Goal: Task Accomplishment & Management: Manage account settings

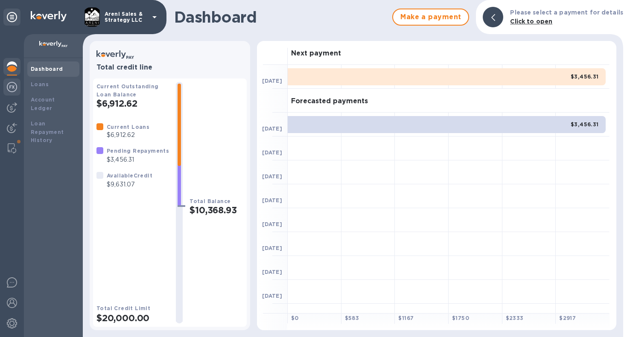
click at [10, 88] on img at bounding box center [12, 87] width 10 height 10
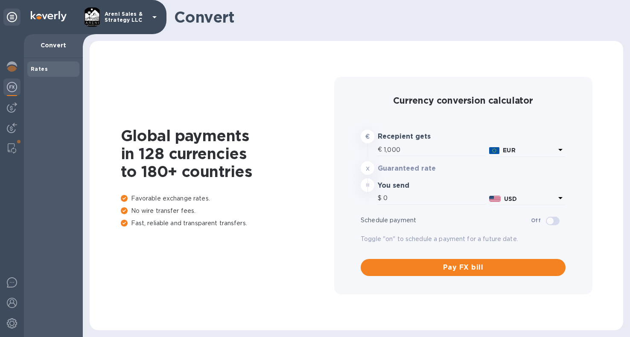
type input "1,164.78"
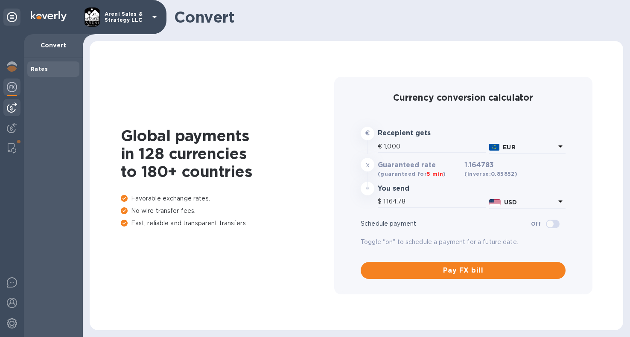
click at [16, 110] on img at bounding box center [12, 108] width 10 height 10
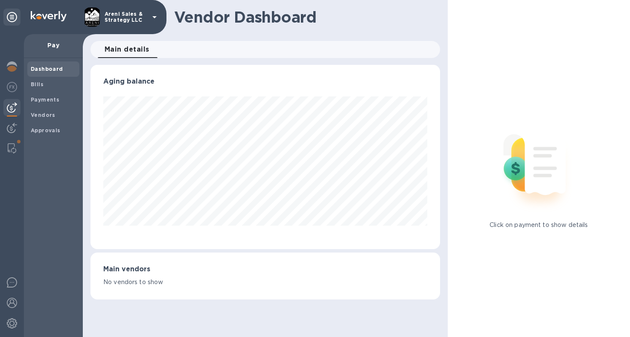
scroll to position [185, 349]
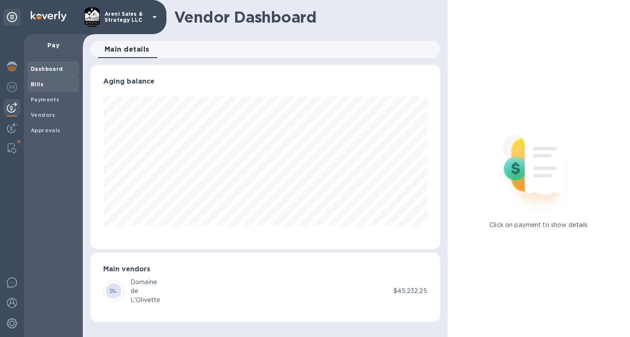
click at [53, 82] on span "Bills" at bounding box center [53, 84] width 45 height 9
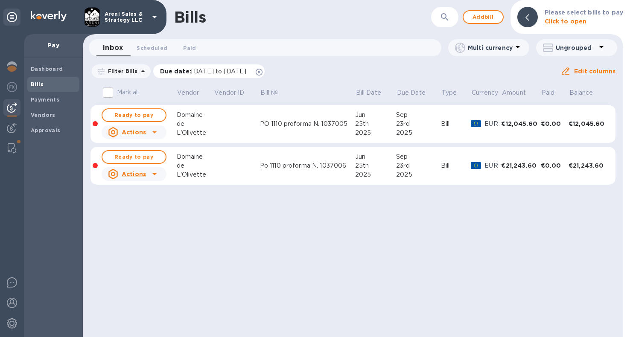
click at [263, 70] on icon at bounding box center [259, 72] width 7 height 7
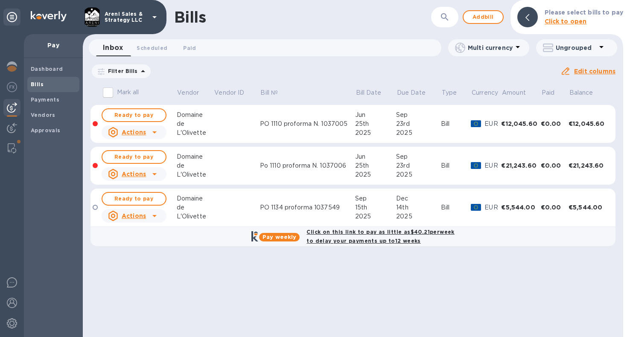
click at [153, 132] on icon at bounding box center [154, 133] width 4 height 2
click at [236, 72] on div at bounding box center [315, 168] width 630 height 337
click at [14, 87] on img at bounding box center [12, 87] width 10 height 10
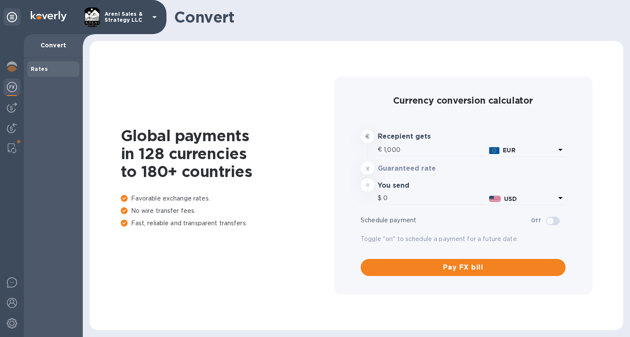
type input "1,164.38"
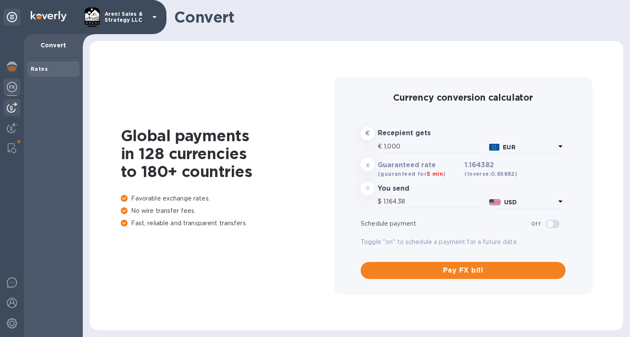
click at [11, 107] on img at bounding box center [12, 108] width 10 height 10
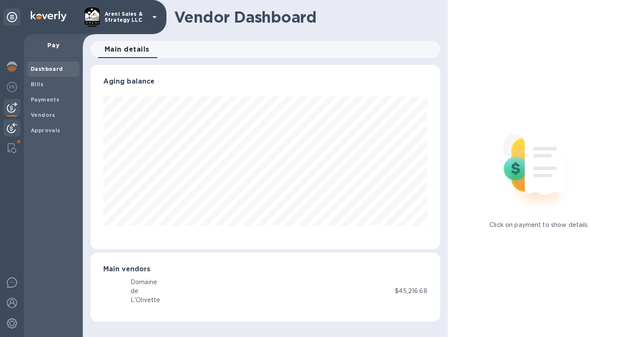
click at [10, 128] on img at bounding box center [12, 128] width 10 height 10
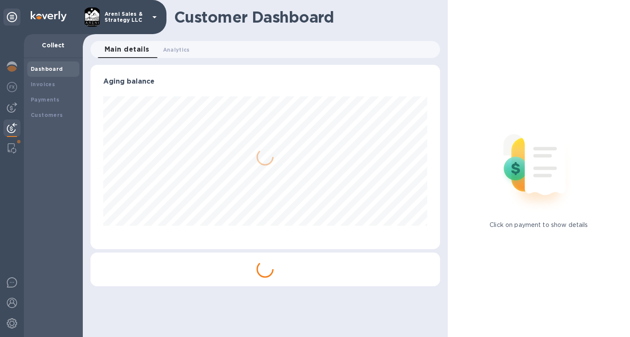
scroll to position [185, 346]
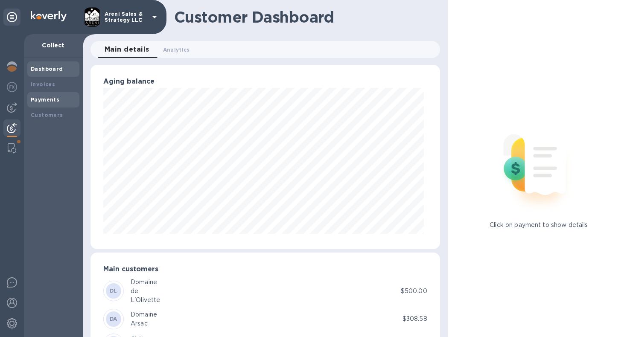
click at [44, 97] on b "Payments" at bounding box center [45, 100] width 29 height 6
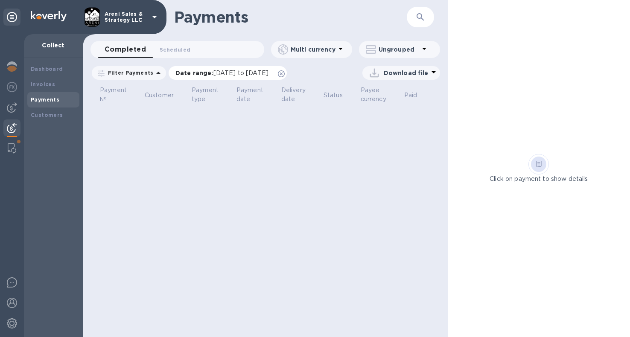
click at [285, 73] on icon at bounding box center [281, 73] width 7 height 7
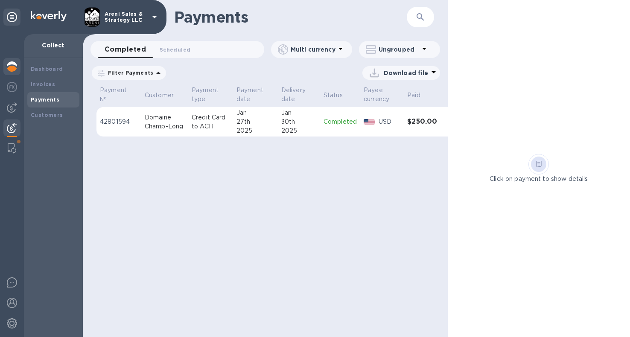
click at [12, 70] on img at bounding box center [12, 67] width 10 height 10
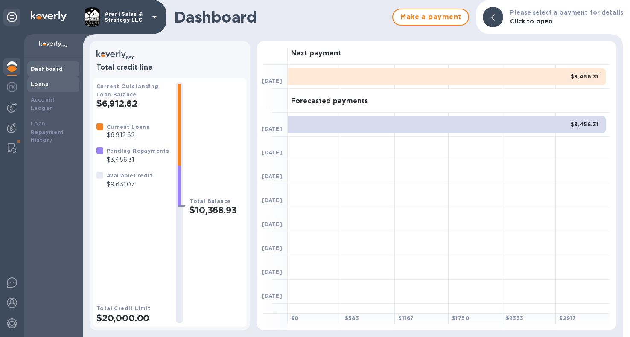
click at [33, 86] on b "Loans" at bounding box center [40, 84] width 18 height 6
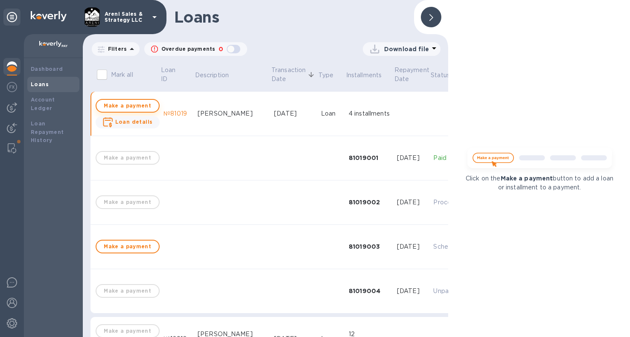
click at [150, 109] on button "Make a payment" at bounding box center [128, 106] width 64 height 14
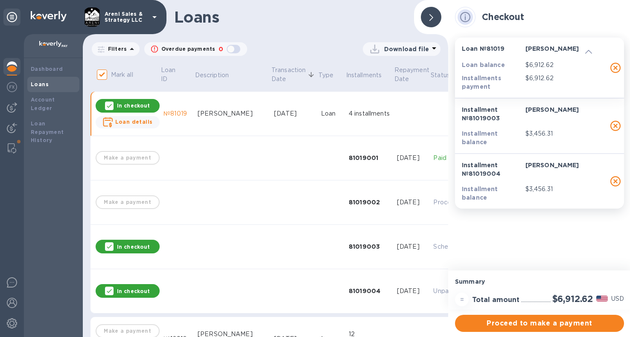
click at [555, 128] on div "$3,456.31" at bounding box center [556, 138] width 64 height 21
click at [575, 69] on p "$6,912.62" at bounding box center [556, 65] width 60 height 9
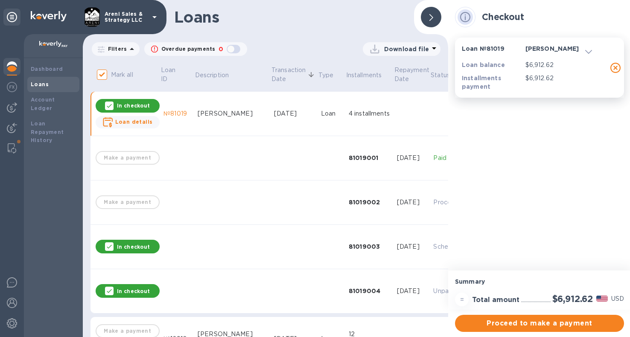
click at [560, 76] on p "$6,912.62" at bounding box center [556, 78] width 60 height 9
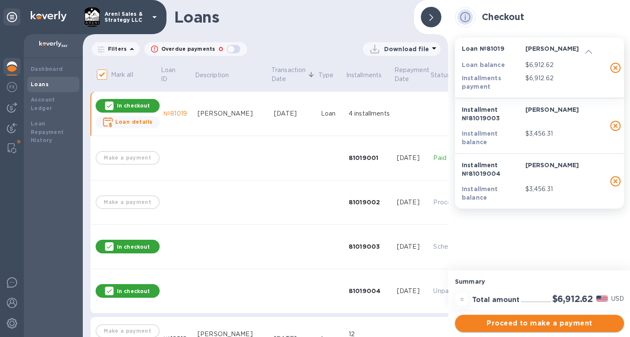
click at [545, 325] on span "Proceed to make a payment" at bounding box center [539, 324] width 155 height 10
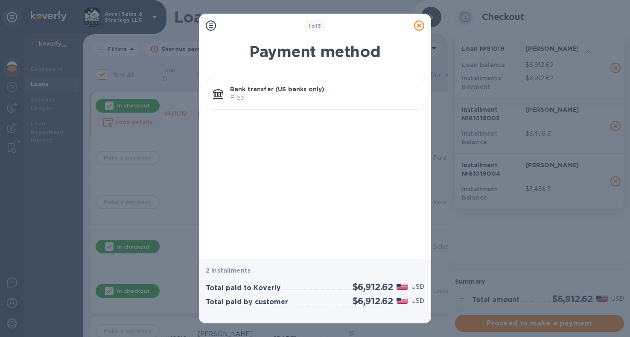
click at [315, 100] on p "Free" at bounding box center [323, 98] width 187 height 9
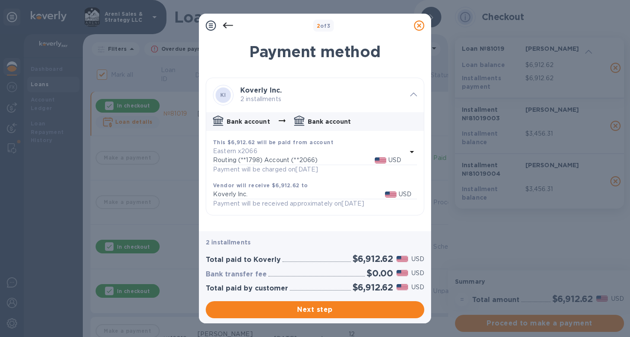
click at [264, 94] on b "Koverly Inc." at bounding box center [260, 90] width 41 height 8
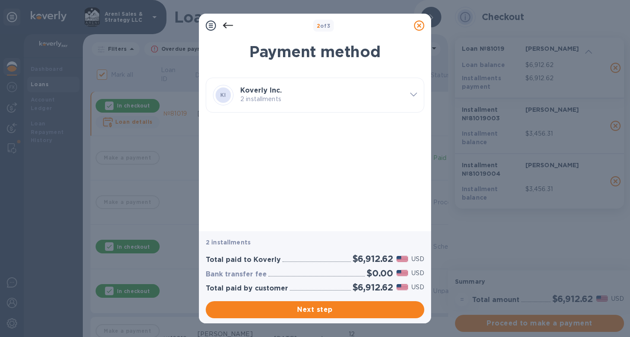
click at [416, 94] on icon at bounding box center [413, 95] width 7 height 4
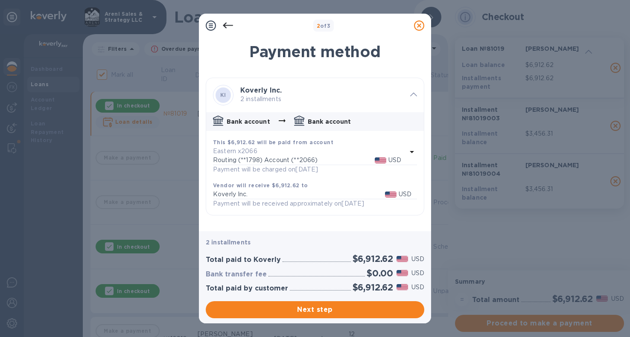
click at [230, 25] on icon at bounding box center [228, 26] width 10 height 6
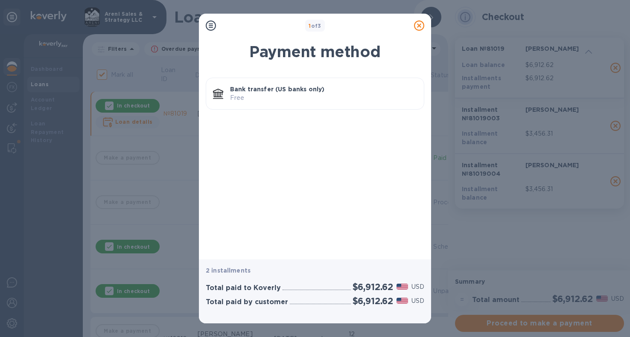
click at [419, 24] on icon at bounding box center [419, 26] width 10 height 10
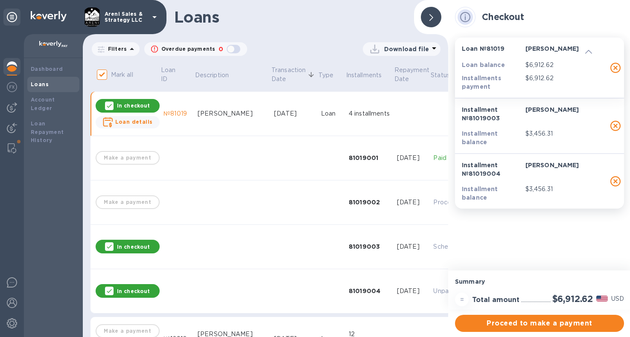
click at [123, 246] on p "In checkout" at bounding box center [133, 246] width 33 height 7
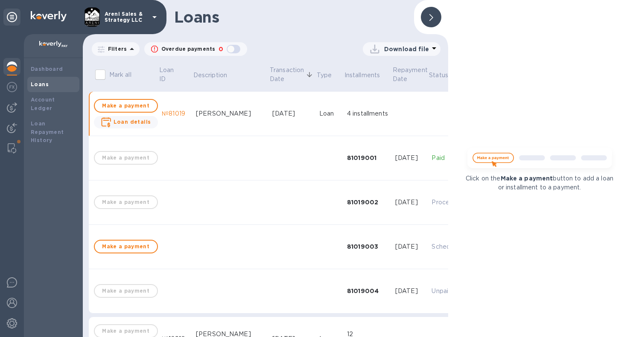
scroll to position [0, 2]
click at [125, 109] on span "Make a payment" at bounding box center [126, 106] width 49 height 10
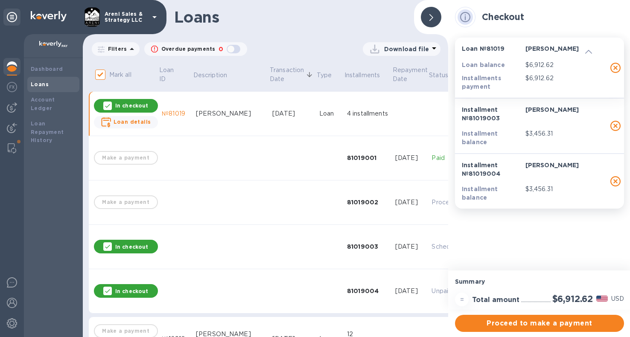
click at [615, 179] on icon "button" at bounding box center [616, 181] width 10 height 10
checkbox input "false"
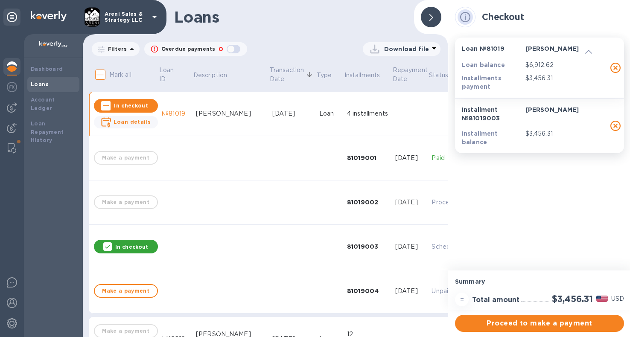
scroll to position [0, 0]
click at [51, 70] on b "Dashboard" at bounding box center [47, 69] width 32 height 6
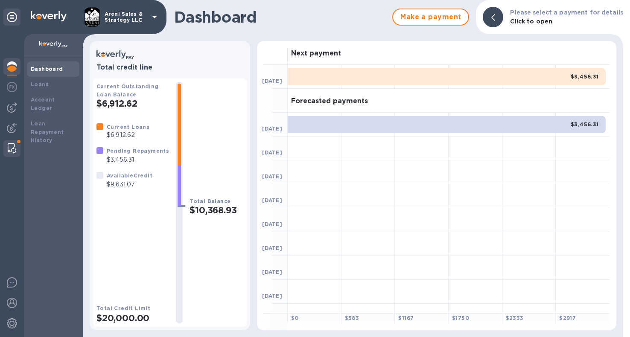
click at [9, 150] on img at bounding box center [12, 149] width 9 height 10
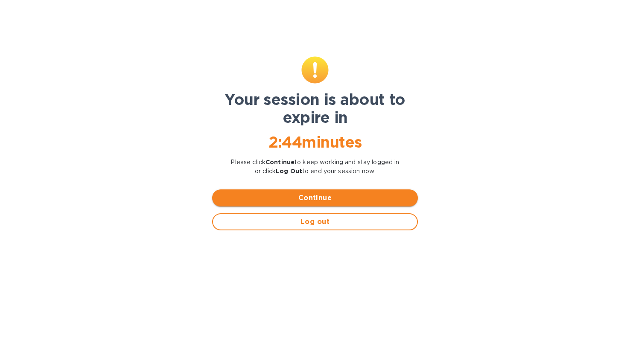
click at [348, 201] on span "Continue" at bounding box center [315, 198] width 192 height 10
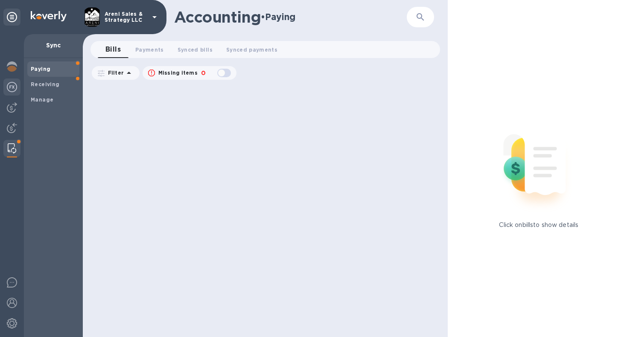
click at [10, 84] on img at bounding box center [12, 87] width 10 height 10
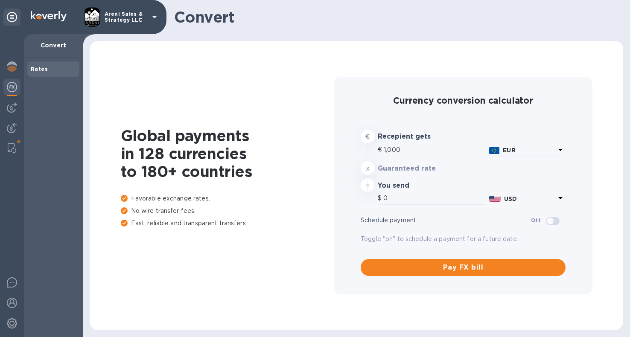
type input "1,164.88"
